Goal: Submit feedback/report problem: Provide input to the site owners about the experience or issues

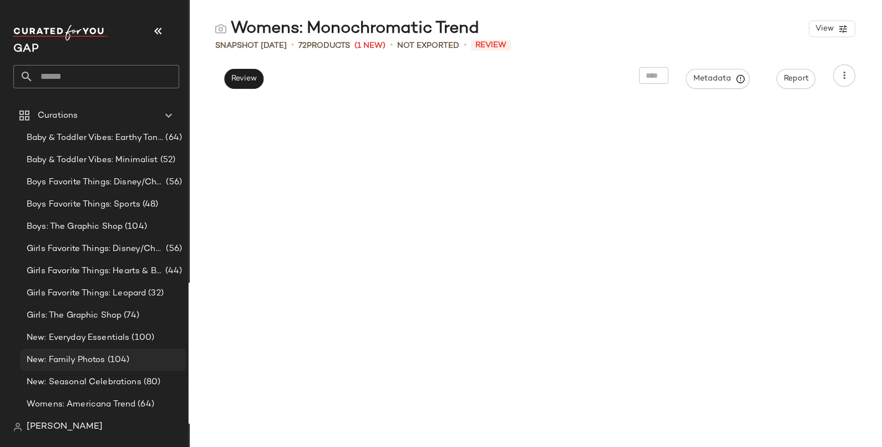
scroll to position [2089, 0]
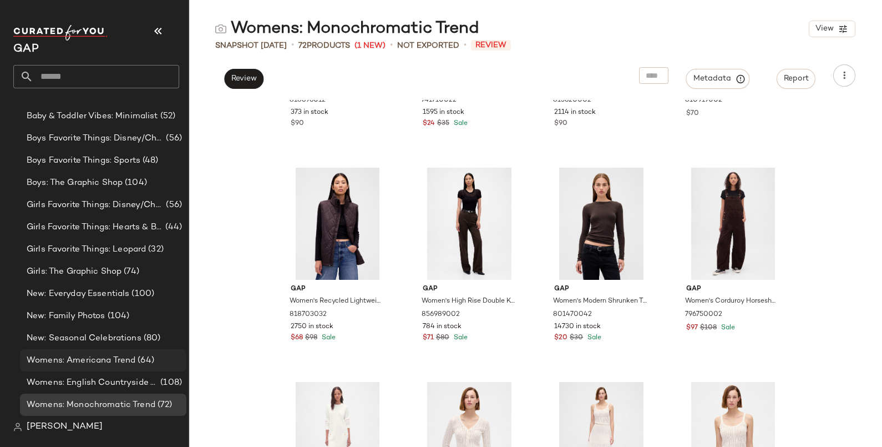
click at [110, 361] on span "Womens: Americana Trend" at bounding box center [81, 360] width 109 height 13
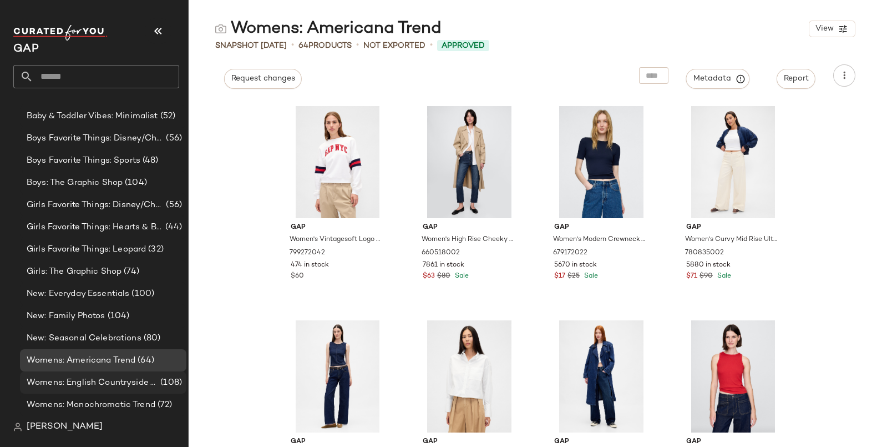
click at [115, 381] on span "Womens: English Countryside Trend" at bounding box center [92, 382] width 131 height 13
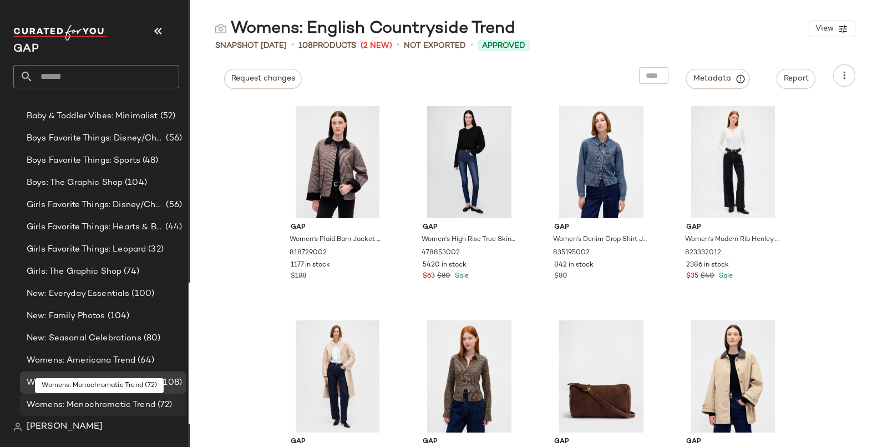
click at [108, 401] on span "Womens: Monochromatic Trend" at bounding box center [91, 404] width 129 height 13
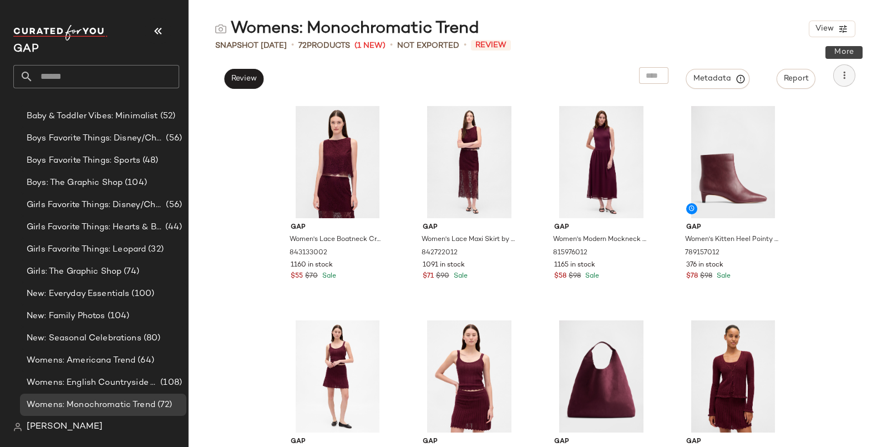
click at [851, 75] on button "button" at bounding box center [844, 75] width 22 height 22
click at [850, 195] on div "Gap Women's Lace Boatneck Crop Shell Top by Gap Tuscan Red Size M 843133002 116…" at bounding box center [535, 273] width 693 height 347
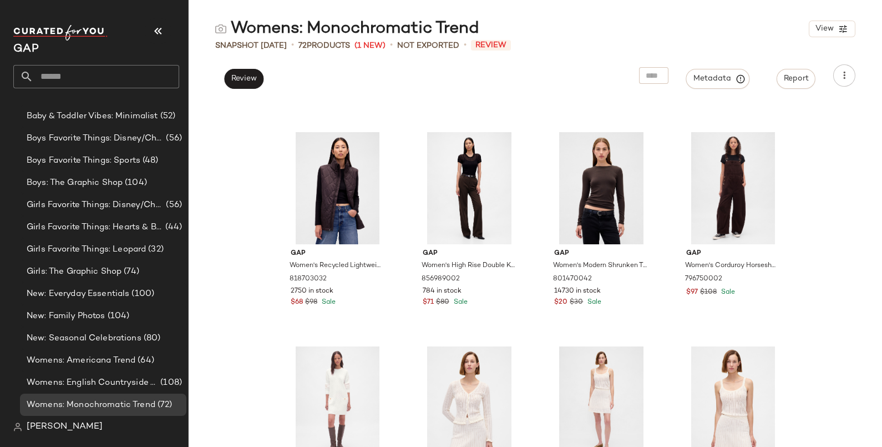
scroll to position [2227, 0]
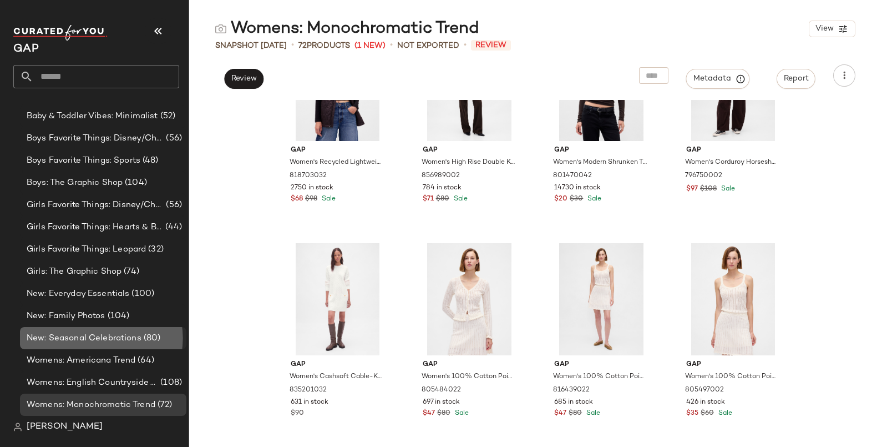
click at [76, 336] on span "New: Seasonal Celebrations" at bounding box center [84, 338] width 115 height 13
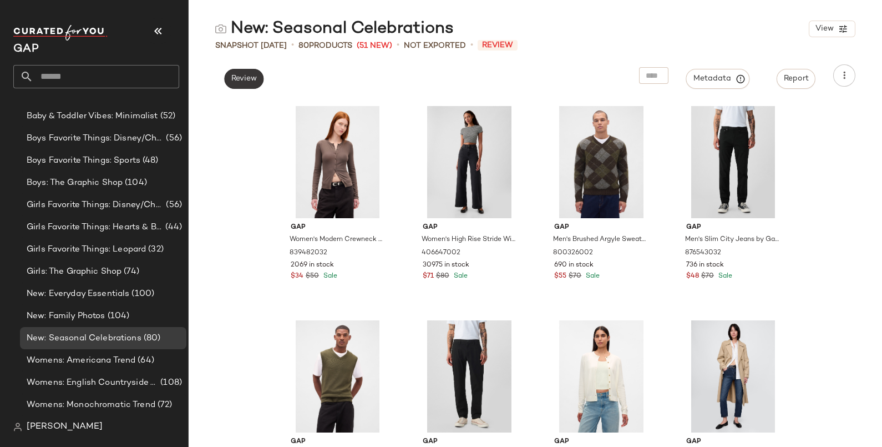
click at [243, 85] on button "Review" at bounding box center [243, 79] width 39 height 20
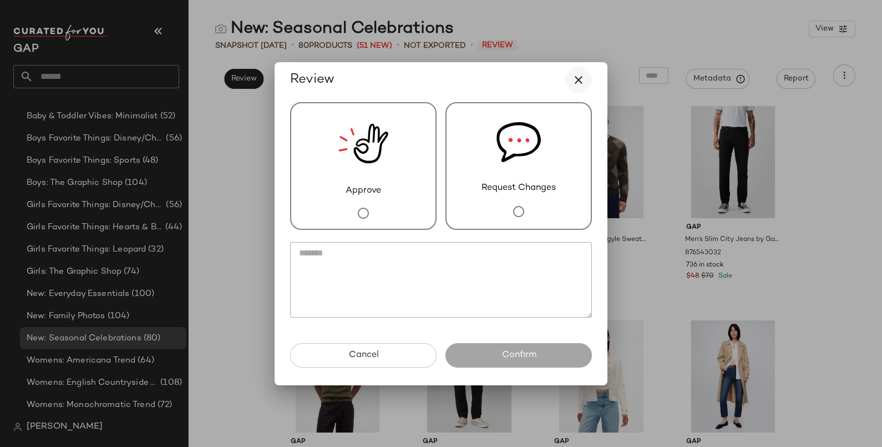
click at [588, 79] on button "button" at bounding box center [578, 80] width 27 height 27
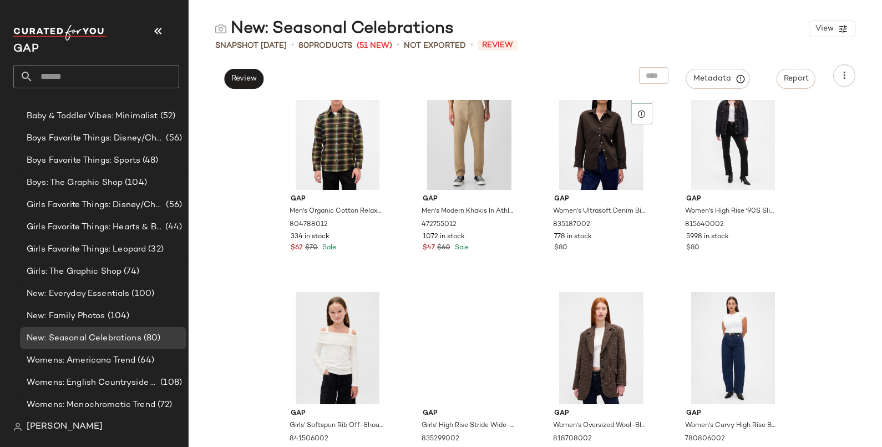
scroll to position [3938, 0]
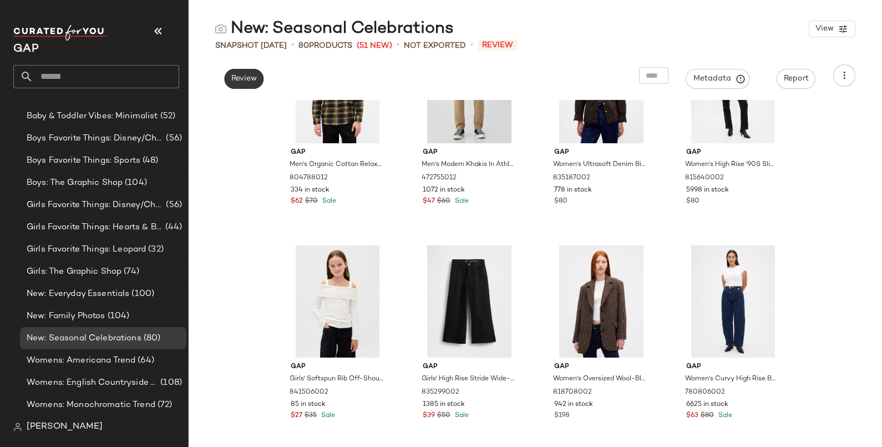
click at [256, 80] on span "Review" at bounding box center [244, 78] width 26 height 9
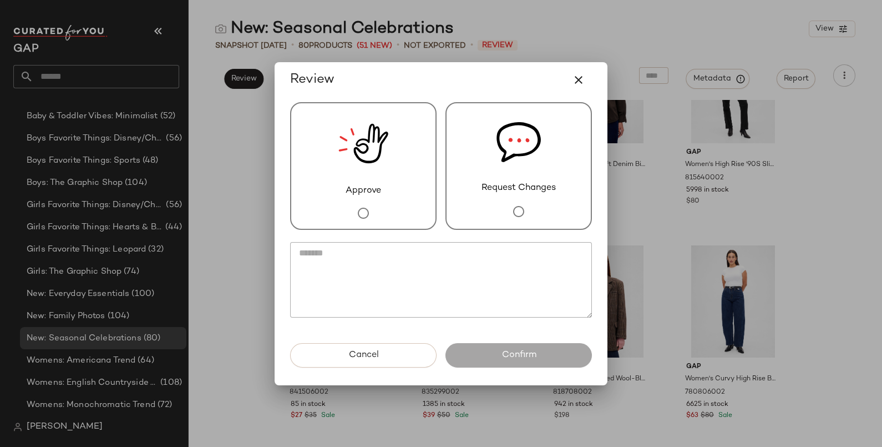
click at [352, 197] on div at bounding box center [363, 212] width 22 height 31
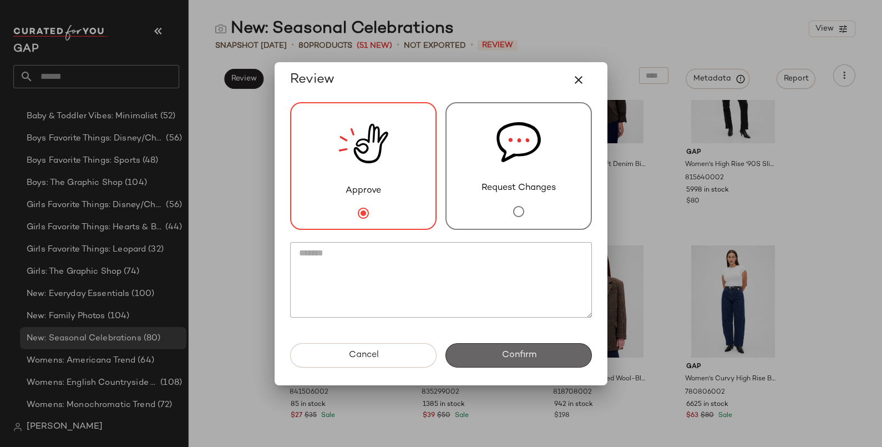
click at [505, 347] on button "Confirm" at bounding box center [518, 355] width 146 height 24
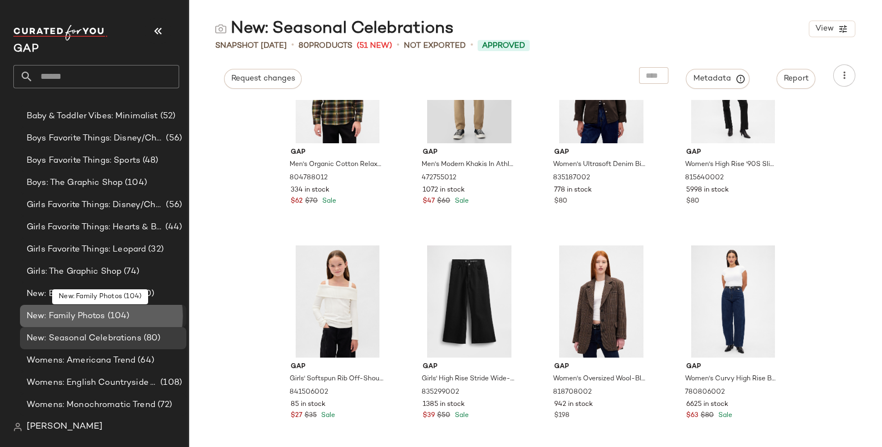
click at [89, 320] on span "New: Family Photos" at bounding box center [66, 316] width 79 height 13
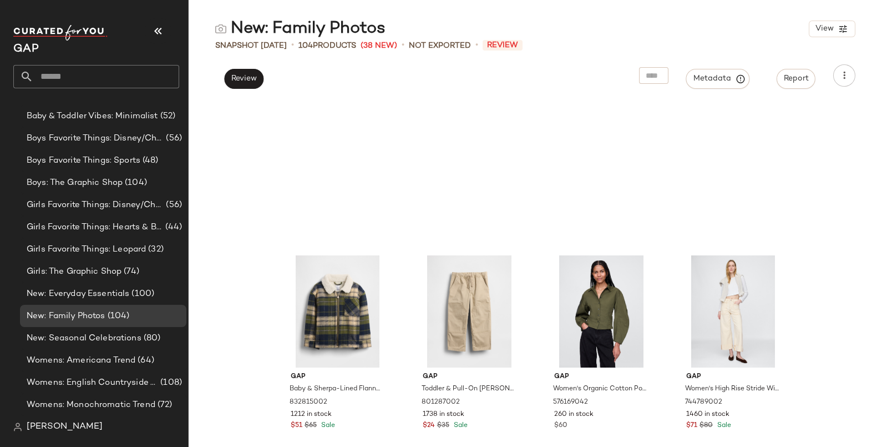
scroll to position [3004, 0]
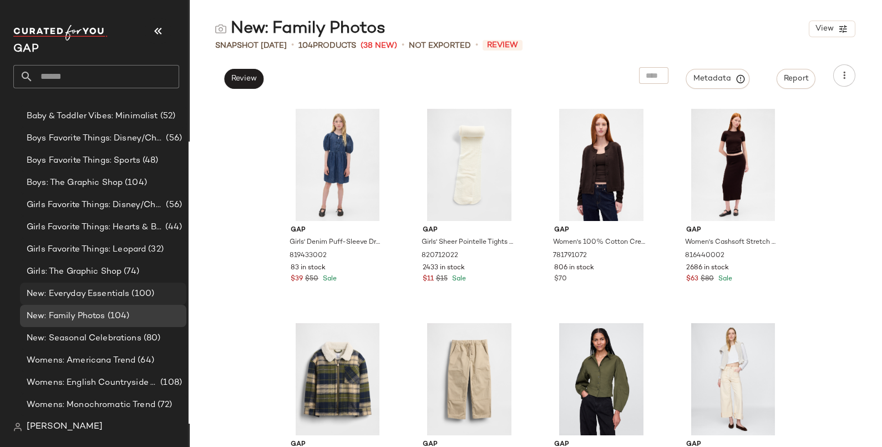
click at [83, 301] on div "New: Everyday Essentials (100)" at bounding box center [103, 293] width 166 height 22
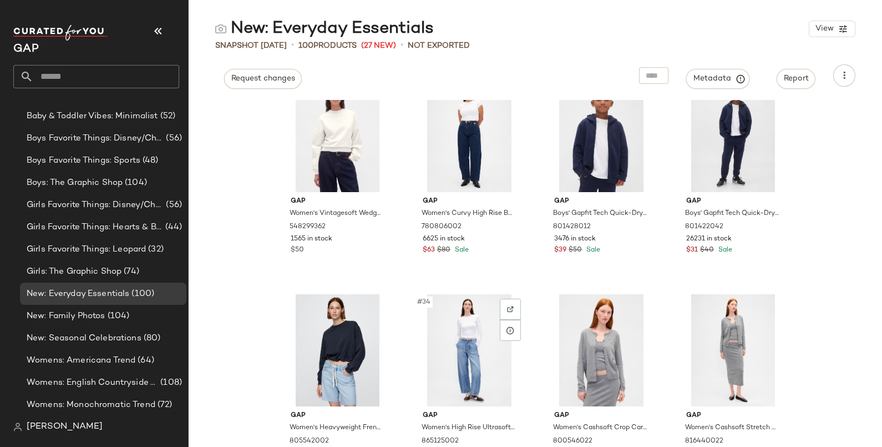
scroll to position [1603, 0]
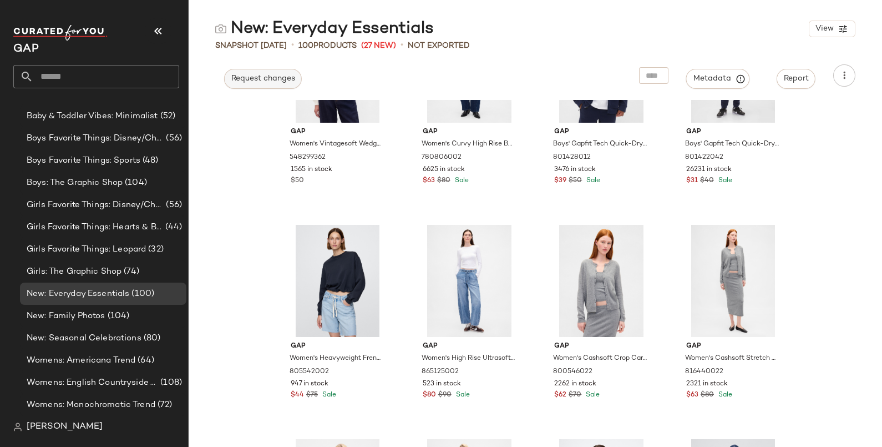
click at [259, 84] on button "Request changes" at bounding box center [263, 79] width 78 height 20
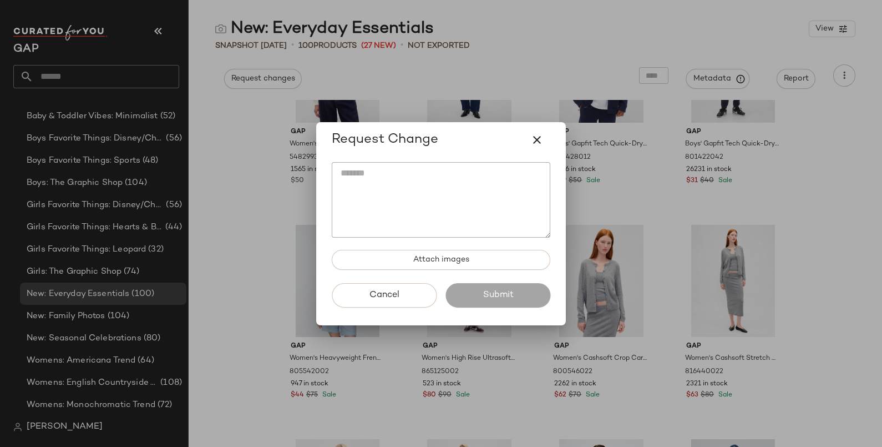
click at [428, 180] on textarea at bounding box center [441, 199] width 219 height 75
type textarea "*"
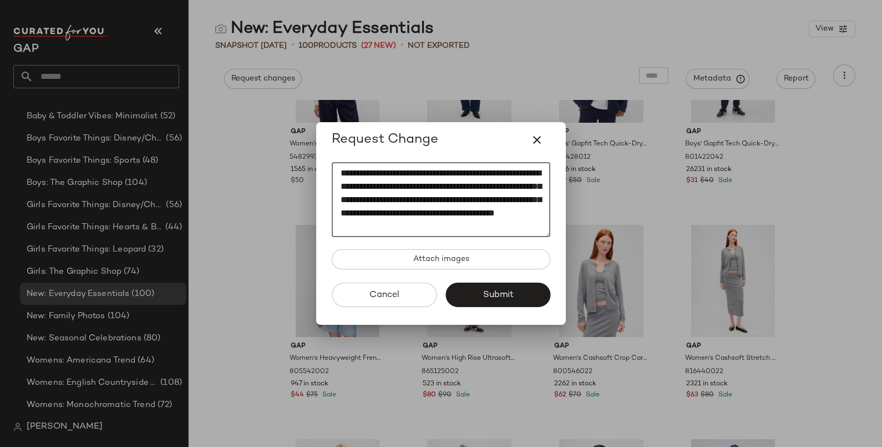
scroll to position [8, 0]
type textarea "**********"
click at [480, 287] on button "Submit" at bounding box center [497, 294] width 105 height 24
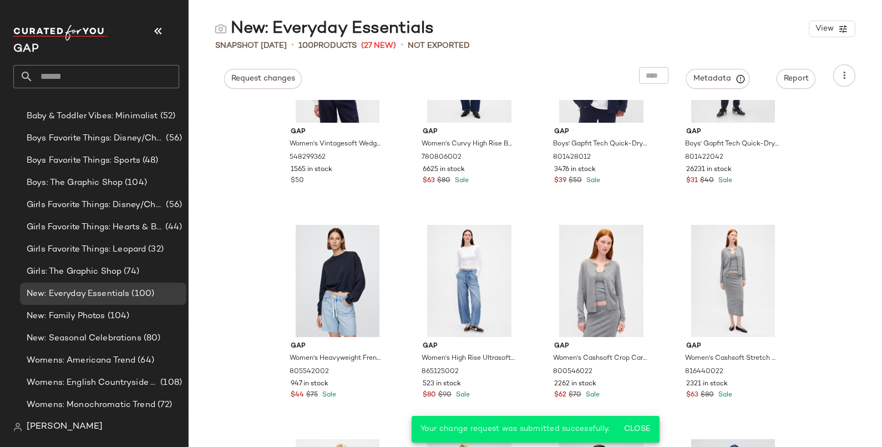
click at [81, 319] on span "New: Family Photos" at bounding box center [66, 316] width 79 height 13
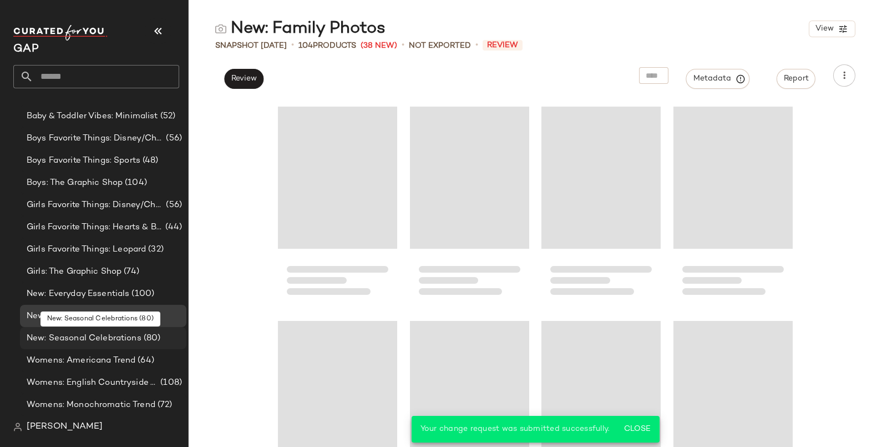
click at [81, 334] on span "New: Seasonal Celebrations" at bounding box center [84, 338] width 115 height 13
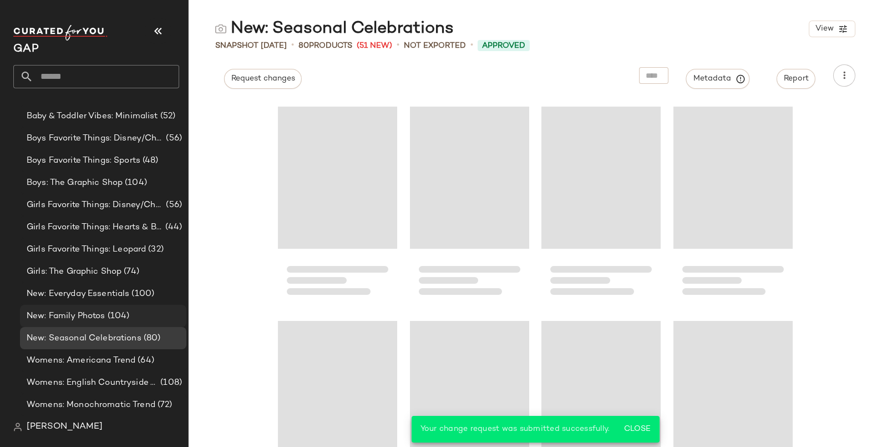
click at [76, 313] on span "New: Family Photos" at bounding box center [66, 316] width 79 height 13
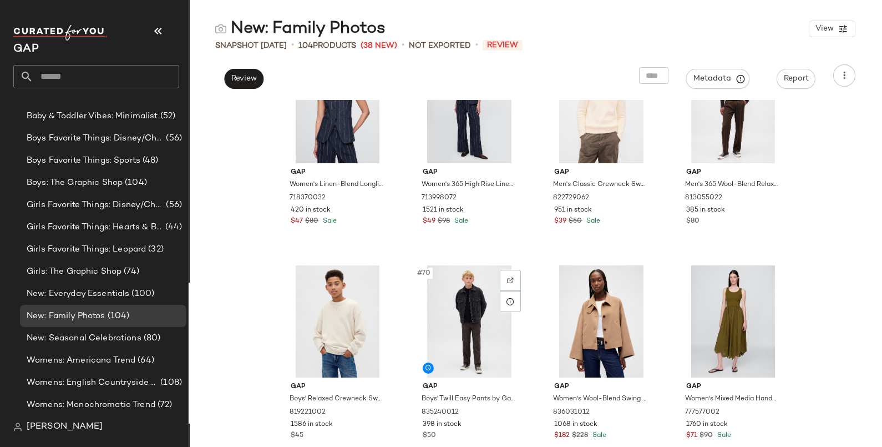
scroll to position [3489, 0]
click at [64, 360] on span "Womens: Americana Trend" at bounding box center [81, 360] width 109 height 13
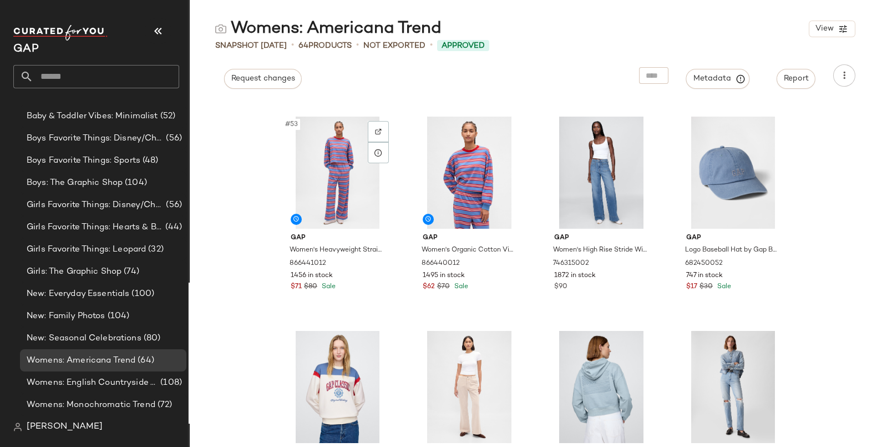
scroll to position [2990, 0]
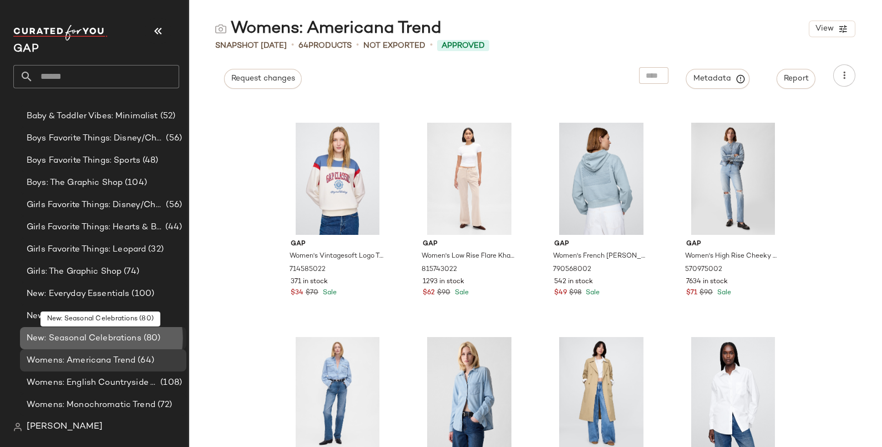
click at [83, 340] on span "New: Seasonal Celebrations" at bounding box center [84, 338] width 115 height 13
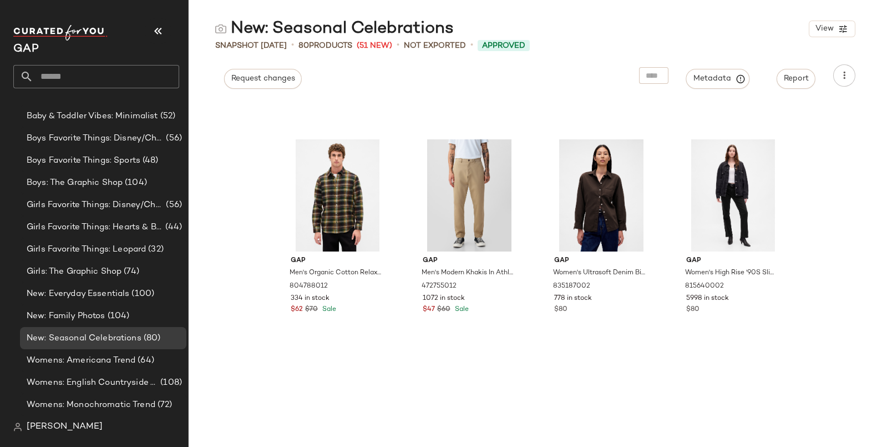
scroll to position [3938, 0]
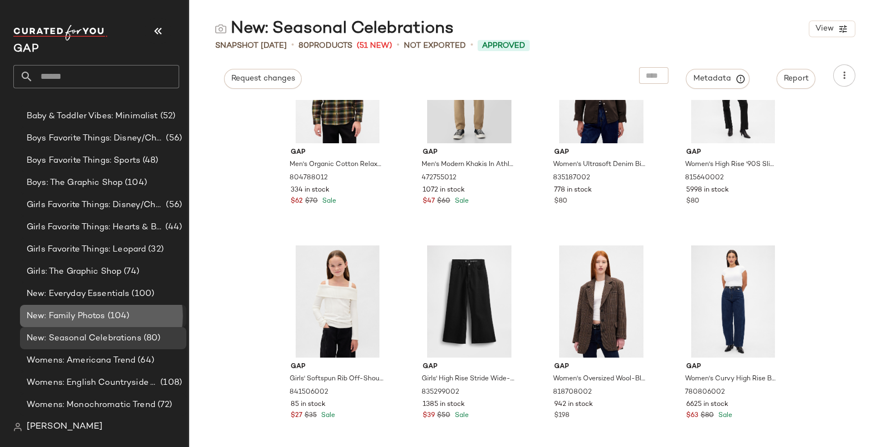
click at [94, 318] on span "New: Family Photos" at bounding box center [66, 316] width 79 height 13
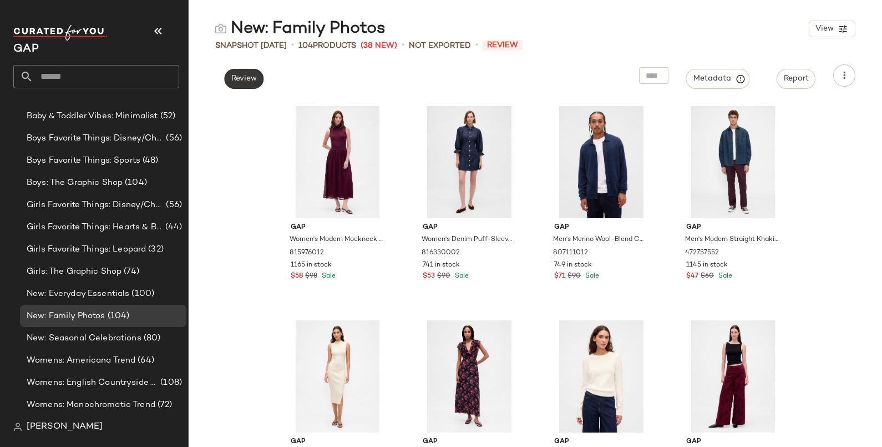
click at [253, 83] on button "Review" at bounding box center [243, 79] width 39 height 20
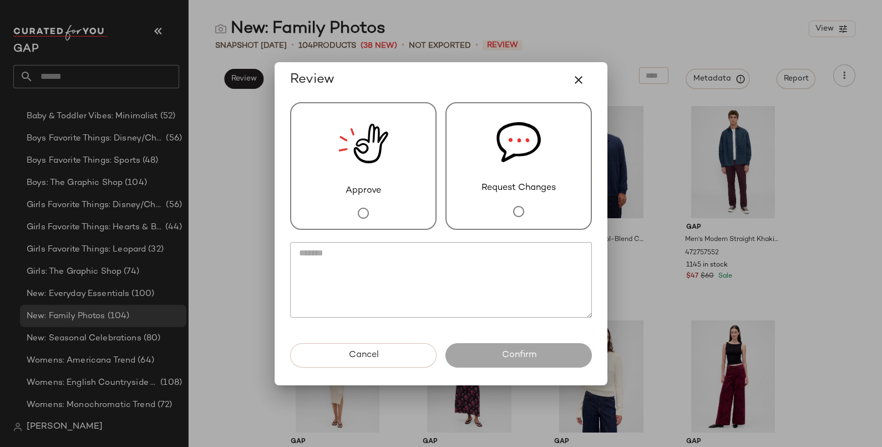
click at [498, 203] on div "Request Changes" at bounding box center [518, 166] width 146 height 128
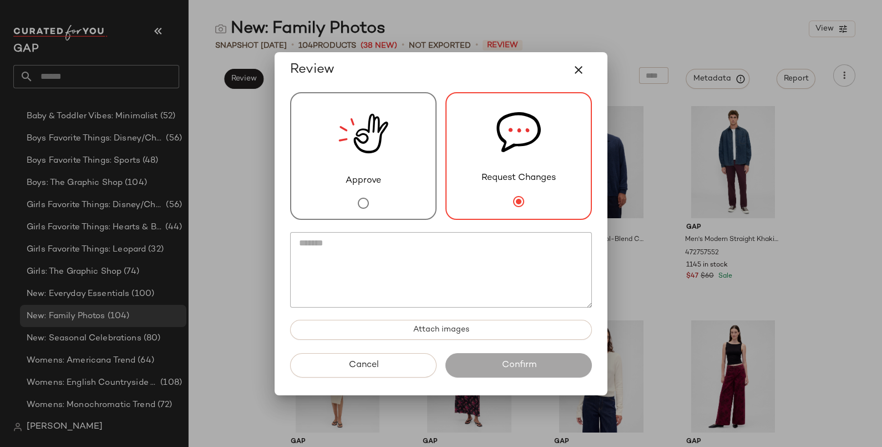
click at [476, 264] on textarea at bounding box center [441, 269] width 302 height 75
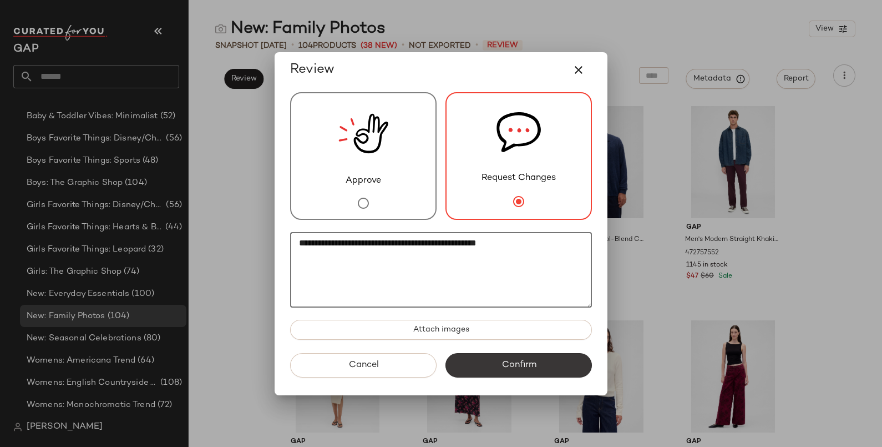
type textarea "**********"
click at [527, 369] on span "Confirm" at bounding box center [518, 364] width 35 height 11
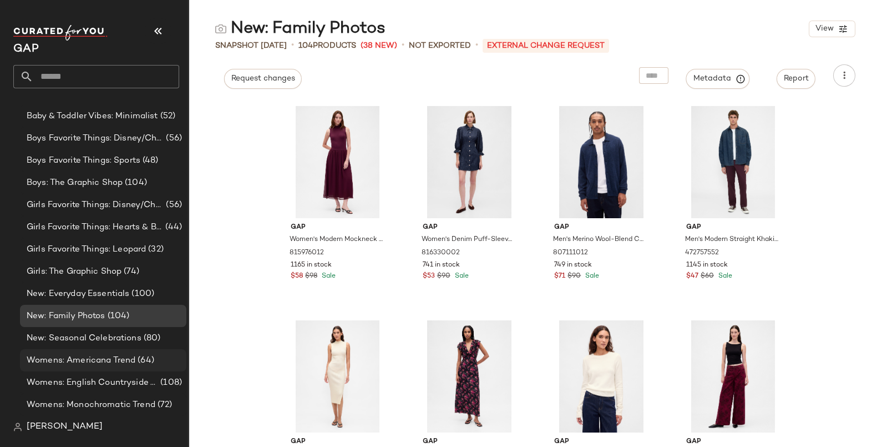
click at [116, 351] on div "Womens: Americana Trend (64)" at bounding box center [103, 360] width 166 height 22
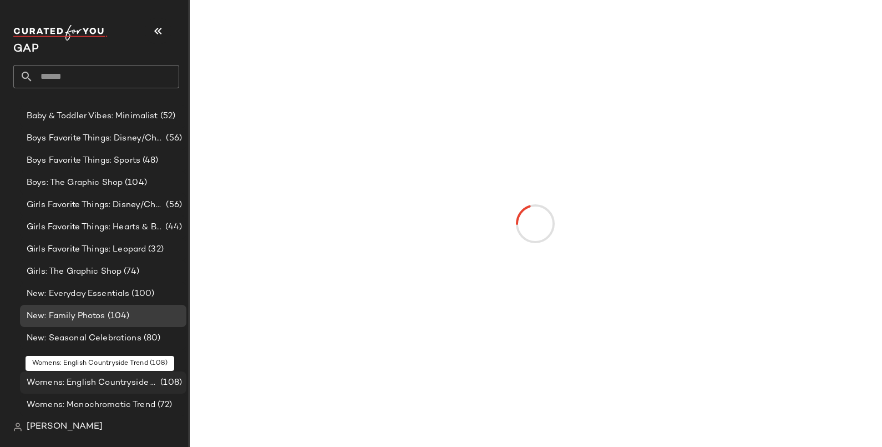
click at [123, 381] on span "Womens: English Countryside Trend" at bounding box center [92, 382] width 131 height 13
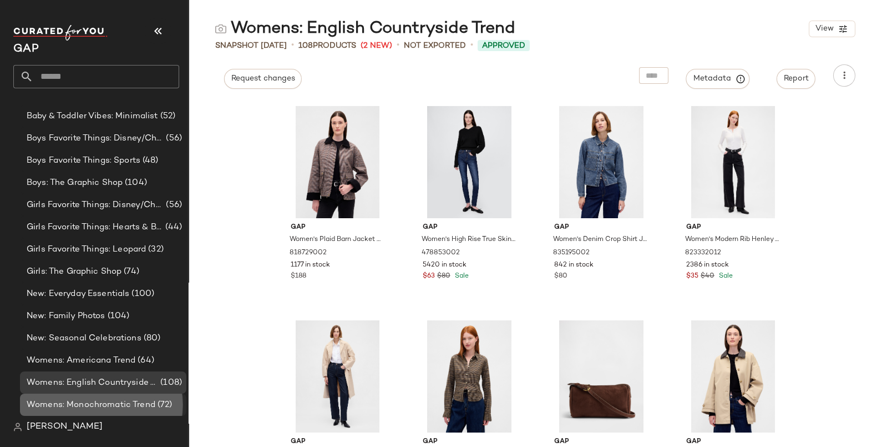
click at [124, 399] on span "Womens: Monochromatic Trend" at bounding box center [91, 404] width 129 height 13
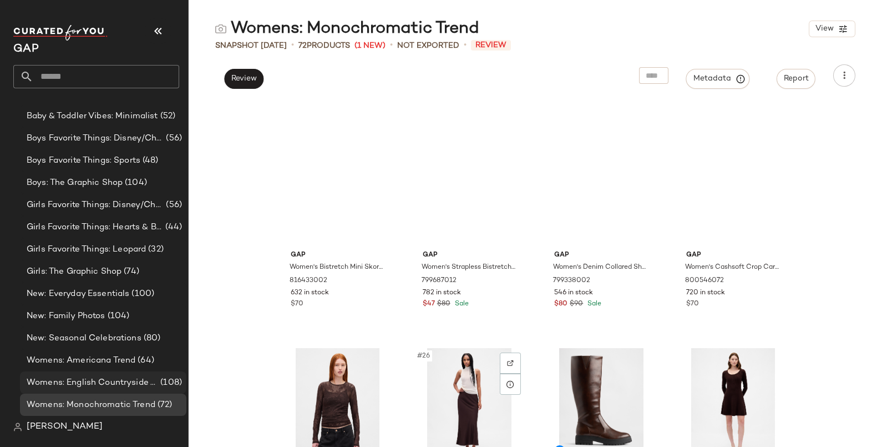
scroll to position [874, 0]
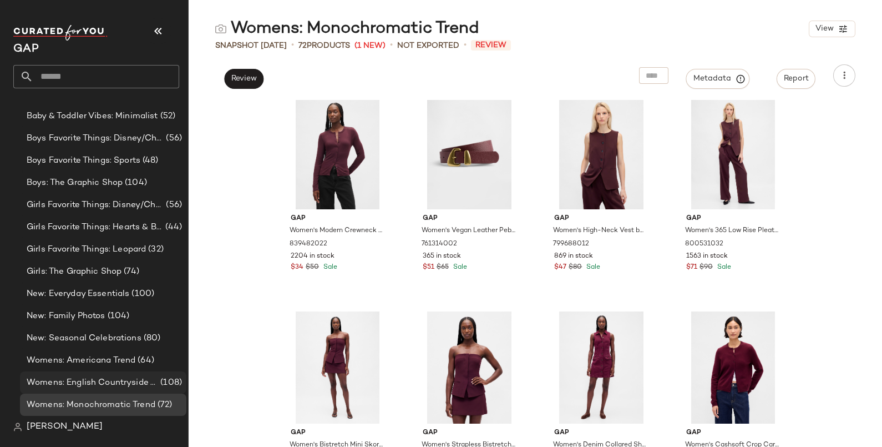
click at [71, 383] on span "Womens: English Countryside Trend" at bounding box center [92, 382] width 131 height 13
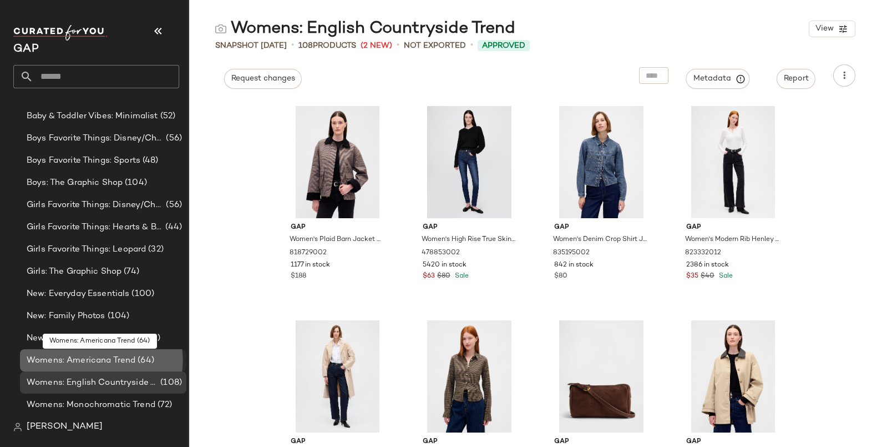
click at [73, 362] on span "Womens: Americana Trend" at bounding box center [81, 360] width 109 height 13
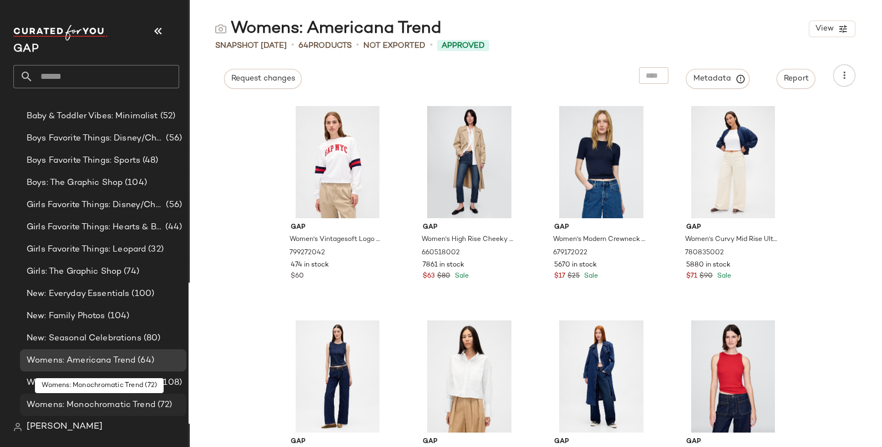
click at [72, 399] on span "Womens: Monochromatic Trend" at bounding box center [91, 404] width 129 height 13
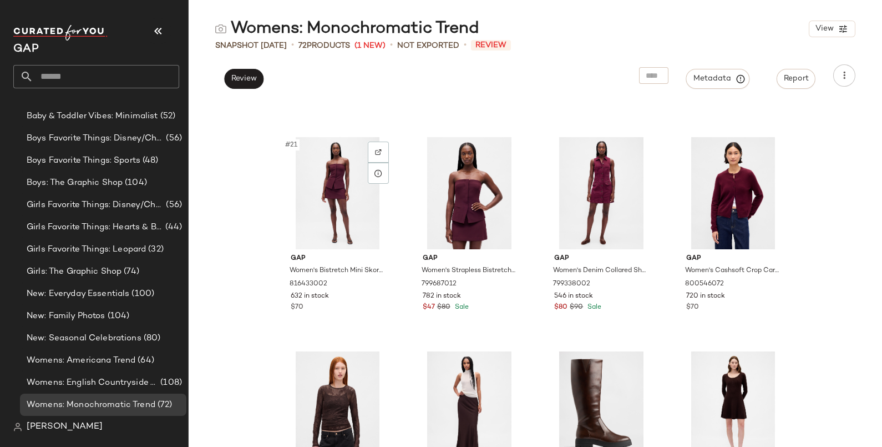
scroll to position [1326, 0]
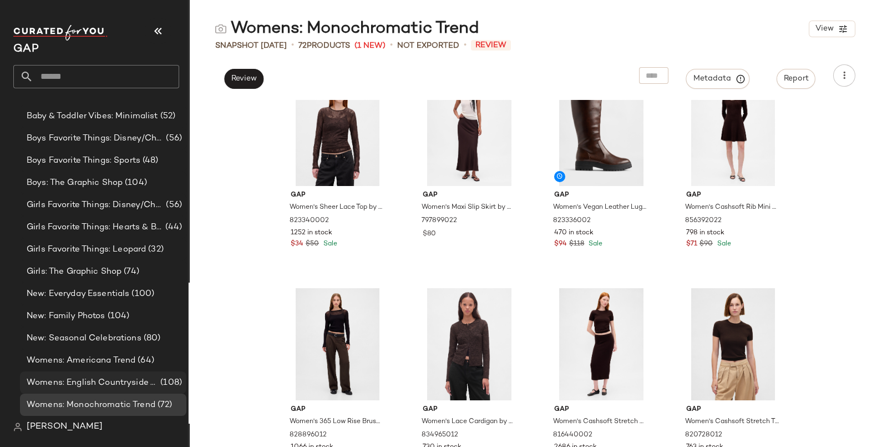
click at [90, 380] on span "Womens: English Countryside Trend" at bounding box center [92, 382] width 131 height 13
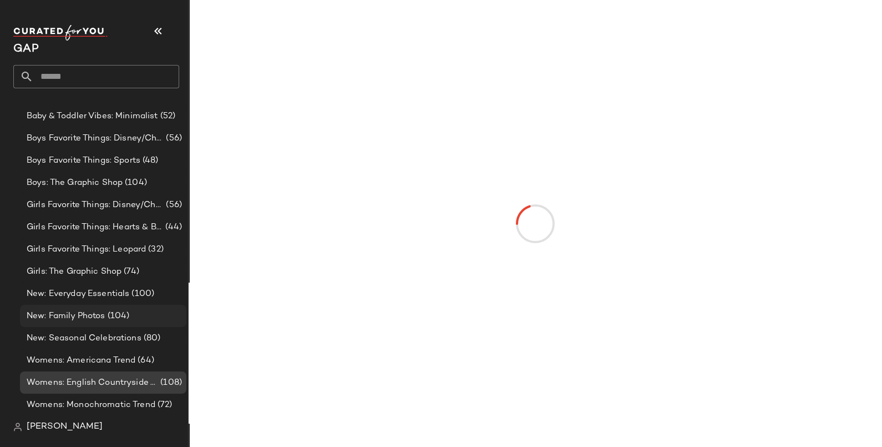
click at [97, 316] on span "New: Family Photos" at bounding box center [66, 316] width 79 height 13
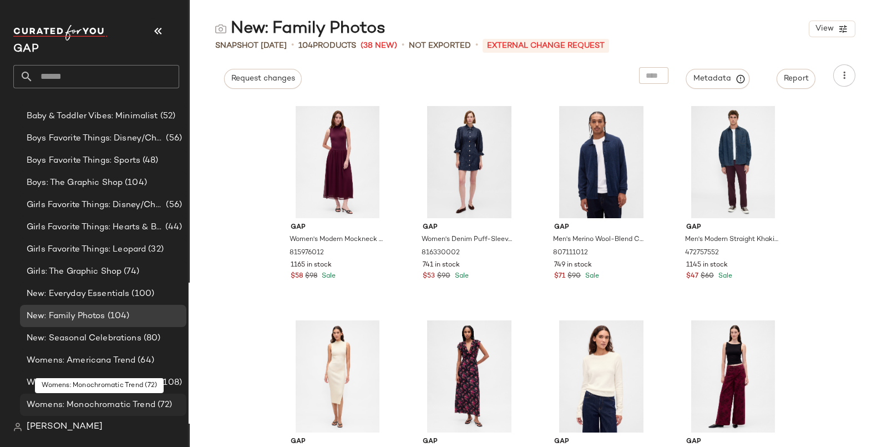
click at [105, 404] on span "Womens: Monochromatic Trend" at bounding box center [91, 404] width 129 height 13
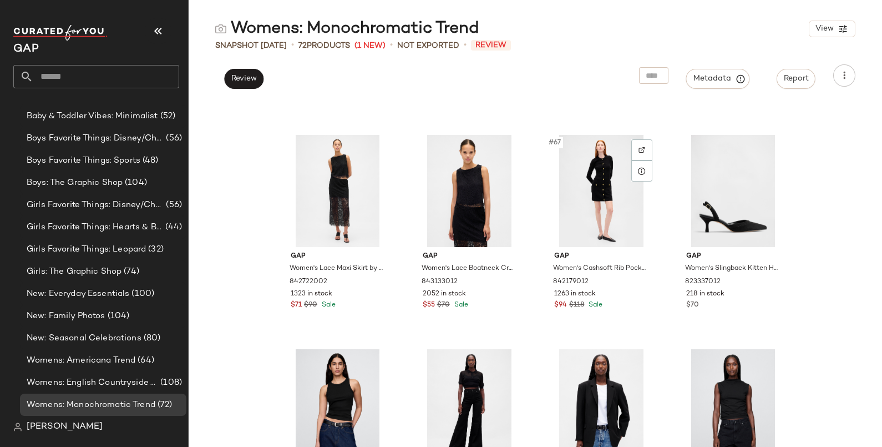
scroll to position [3509, 0]
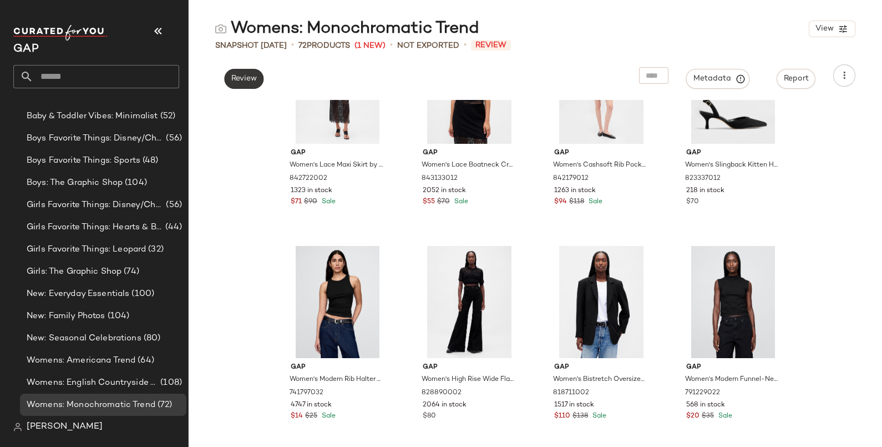
click at [238, 79] on span "Review" at bounding box center [244, 78] width 26 height 9
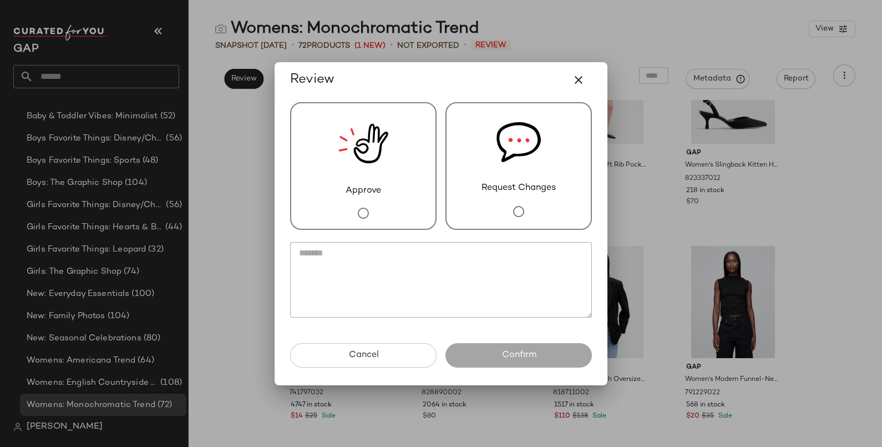
click at [380, 173] on img at bounding box center [363, 143] width 50 height 81
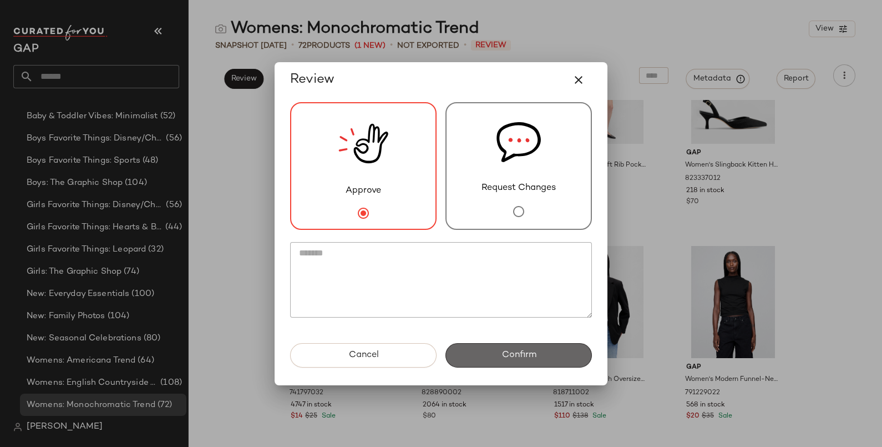
click at [510, 353] on span "Confirm" at bounding box center [518, 354] width 35 height 11
